Goal: Check status: Check status

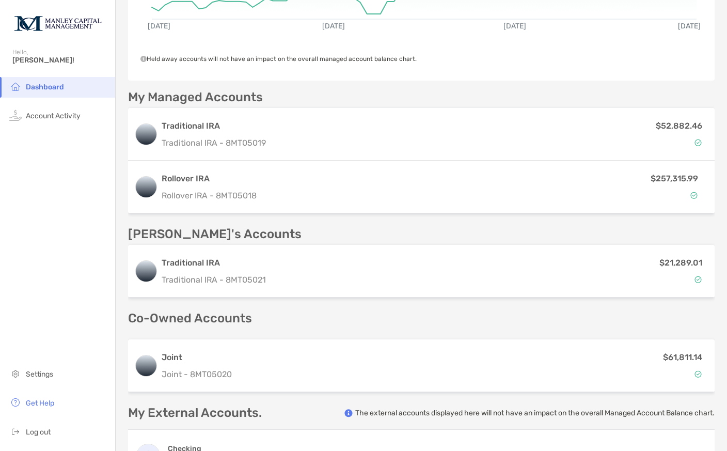
scroll to position [237, 0]
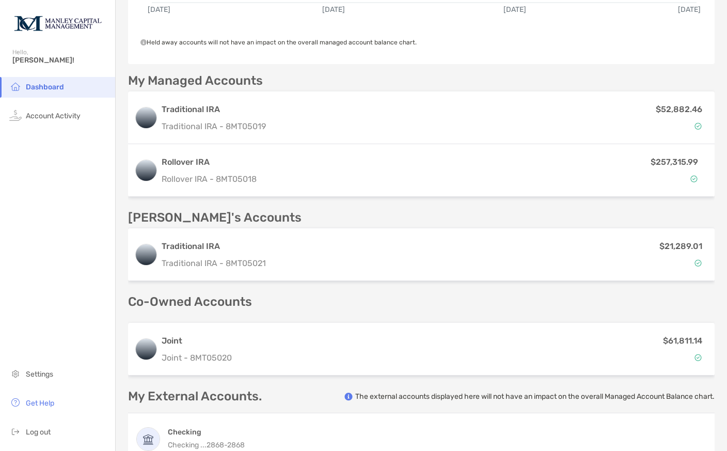
click at [655, 361] on div "$61,811.14" at bounding box center [472, 349] width 472 height 30
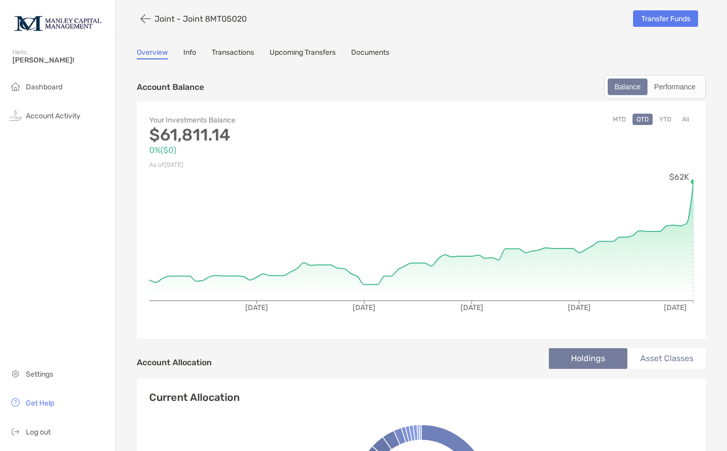
click at [238, 54] on link "Transactions" at bounding box center [233, 53] width 42 height 11
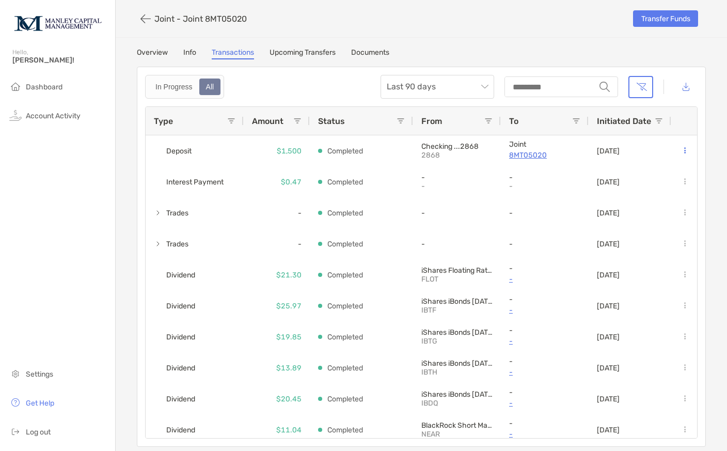
click at [152, 24] on button "button" at bounding box center [146, 18] width 18 height 19
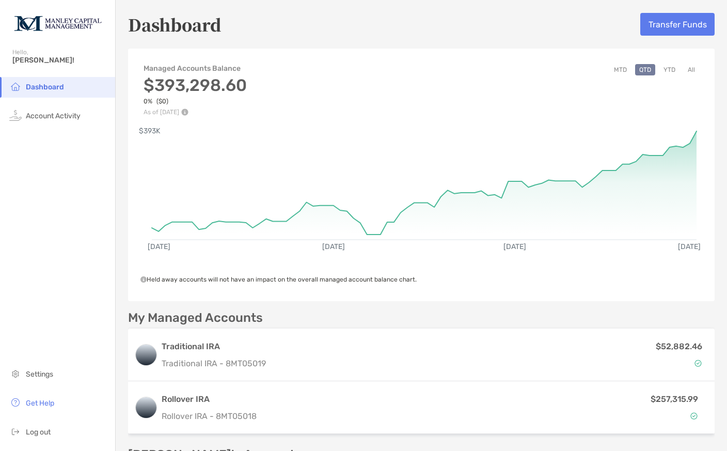
click at [689, 75] on button "All" at bounding box center [691, 69] width 15 height 11
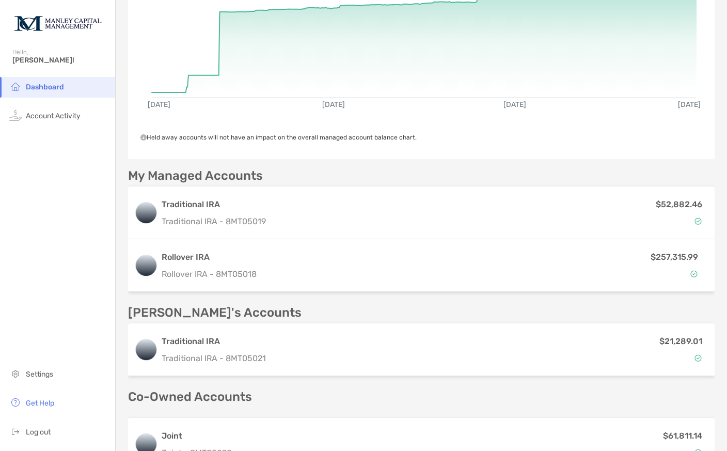
scroll to position [151, 0]
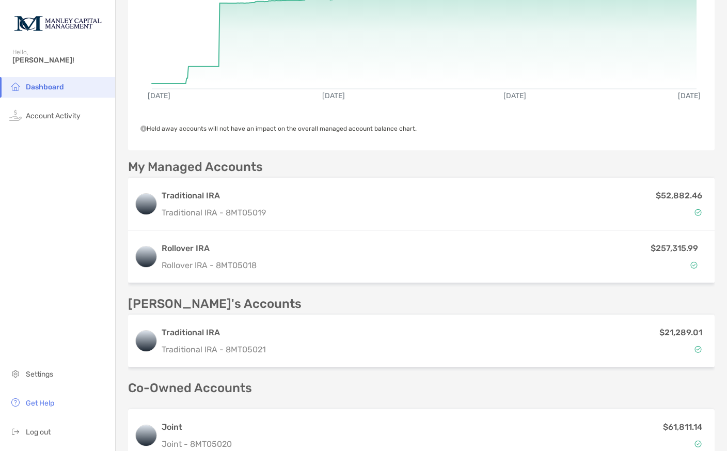
click at [176, 264] on p "Rollover IRA - 8MT05018" at bounding box center [333, 265] width 342 height 13
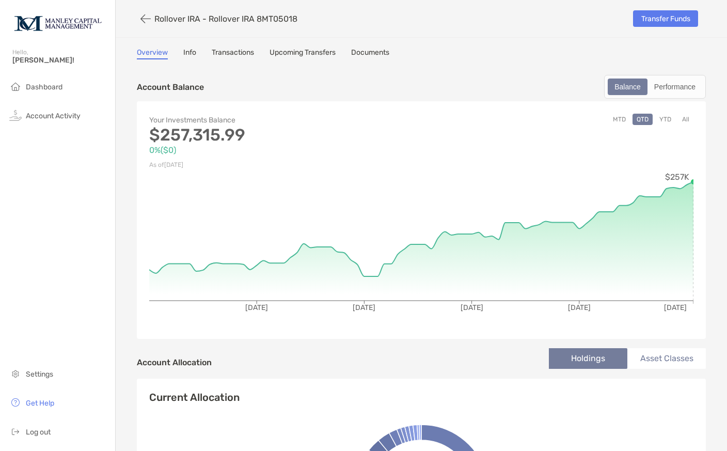
click at [686, 93] on div "Performance" at bounding box center [675, 87] width 53 height 14
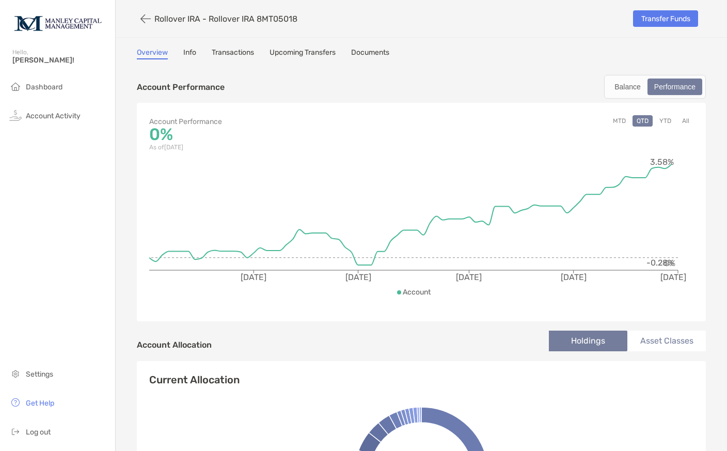
click at [675, 123] on button "YTD" at bounding box center [665, 120] width 20 height 11
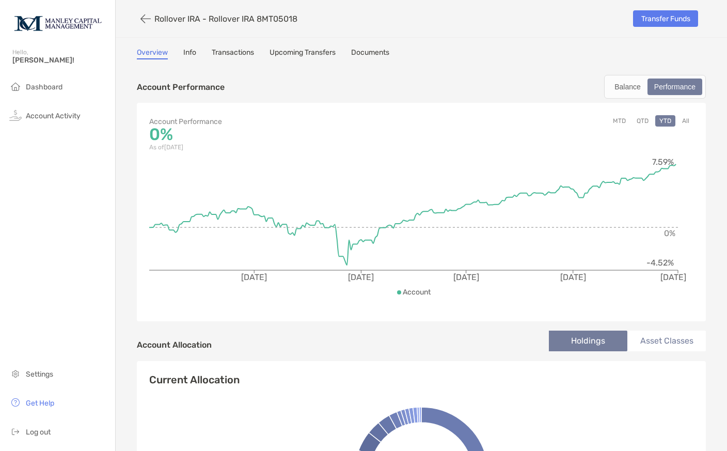
click at [688, 122] on button "All" at bounding box center [685, 120] width 15 height 11
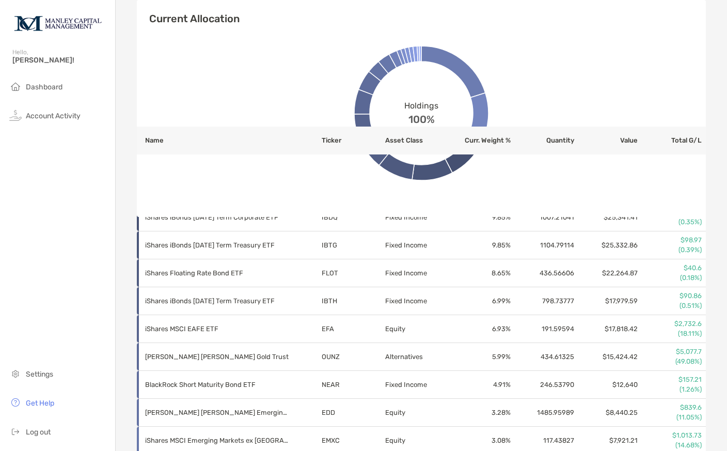
scroll to position [3, 0]
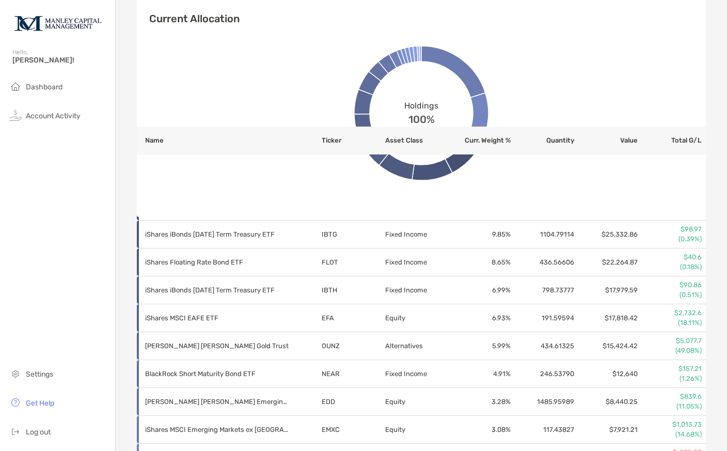
click at [117, 214] on div "Rollover IRA - Rollover IRA 8MT05018 Transfer Funds Overview Info Transactions …" at bounding box center [421, 199] width 611 height 1352
click at [130, 238] on div "Overview Info Transactions Upcoming Transfers Documents Account Performance Bal…" at bounding box center [422, 223] width 590 height 1304
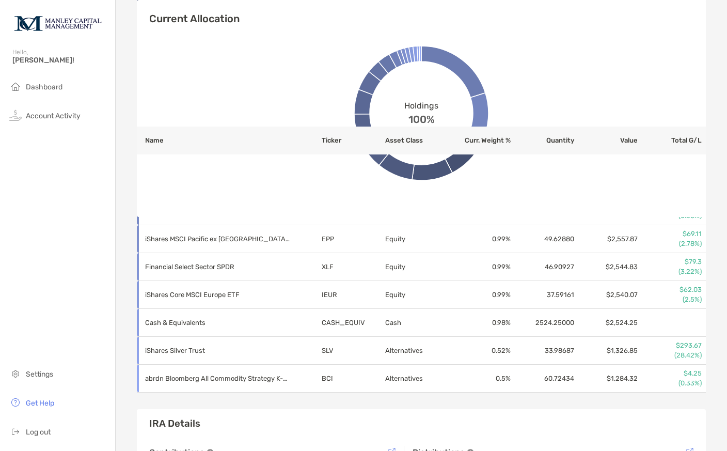
scroll to position [752, 0]
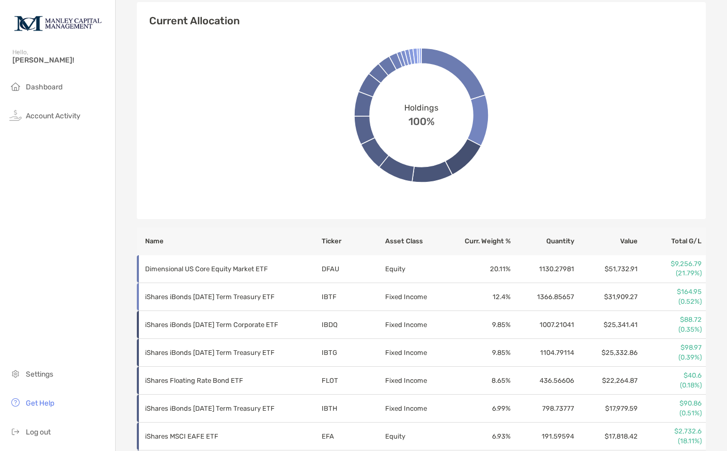
scroll to position [355, 0]
